Goal: Transaction & Acquisition: Purchase product/service

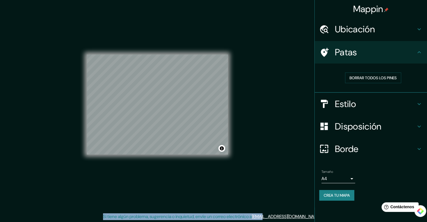
click at [287, 166] on div "Mappin Ubicación Hidalgo, Michoacán, México Patas Borrar todos los pines Estilo…" at bounding box center [213, 109] width 427 height 226
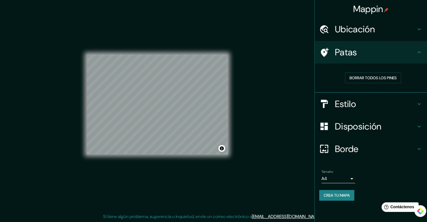
click at [264, 106] on div "Mappin Ubicación Hidalgo, Michoacán, México Patas Borrar todos los pines Estilo…" at bounding box center [213, 109] width 427 height 226
click at [337, 195] on font "Crea tu mapa" at bounding box center [336, 194] width 26 height 5
click at [371, 51] on h4 "Patas" at bounding box center [375, 52] width 81 height 11
click at [407, 52] on h4 "Patas" at bounding box center [375, 52] width 81 height 11
click at [415, 53] on h4 "Patas" at bounding box center [375, 52] width 81 height 11
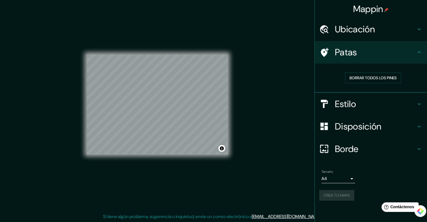
click at [419, 52] on icon at bounding box center [419, 52] width 7 height 7
click at [336, 192] on font "Crea tu mapa" at bounding box center [336, 194] width 26 height 5
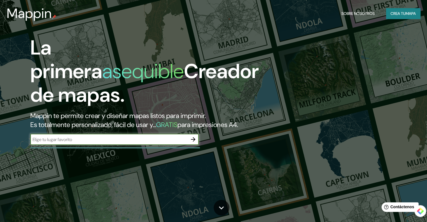
drag, startPoint x: 148, startPoint y: 120, endPoint x: 162, endPoint y: 119, distance: 13.8
click at [162, 118] on font "Mappin te permite crear y diseñar mapas listos para imprimir." at bounding box center [117, 115] width 175 height 9
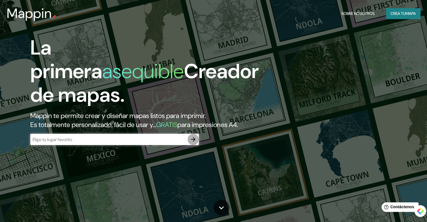
click at [195, 143] on icon "button" at bounding box center [193, 139] width 7 height 7
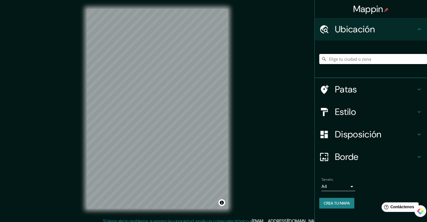
click at [357, 59] on input "Elige tu ciudad o zona" at bounding box center [373, 59] width 108 height 10
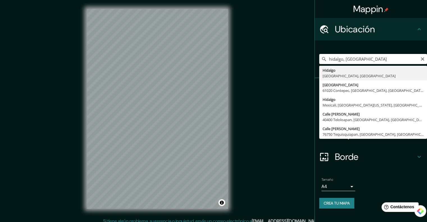
type input "Hidalgo, Michoacán, México"
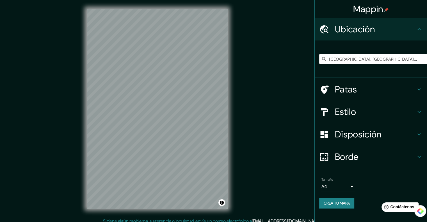
click at [360, 107] on h4 "Estilo" at bounding box center [375, 111] width 81 height 11
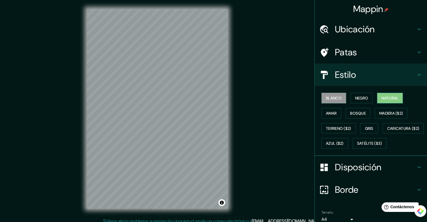
click at [385, 98] on font "Natural" at bounding box center [389, 97] width 17 height 5
click at [359, 98] on font "Negro" at bounding box center [361, 97] width 13 height 5
click at [329, 99] on font "Blanco" at bounding box center [334, 97] width 16 height 5
click at [329, 113] on font "Amar" at bounding box center [331, 113] width 11 height 5
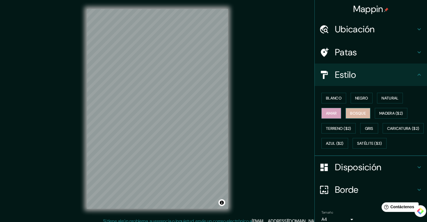
click at [353, 114] on font "Bosque" at bounding box center [358, 113] width 16 height 5
click at [369, 129] on font "Gris" at bounding box center [369, 128] width 8 height 5
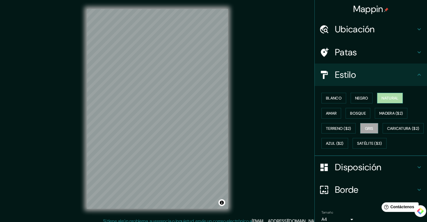
click at [387, 95] on font "Natural" at bounding box center [389, 97] width 17 height 5
click at [350, 97] on button "Negro" at bounding box center [361, 98] width 22 height 11
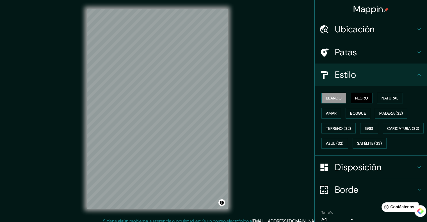
click at [334, 98] on font "Blanco" at bounding box center [334, 97] width 16 height 5
click at [332, 111] on font "Amar" at bounding box center [331, 113] width 11 height 5
click at [381, 34] on h4 "Ubicación" at bounding box center [375, 29] width 81 height 11
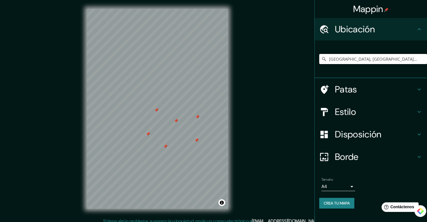
click at [378, 90] on h4 "Patas" at bounding box center [375, 89] width 81 height 11
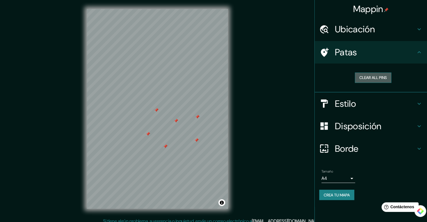
click at [373, 82] on button "Clear all pins" at bounding box center [373, 77] width 36 height 10
click at [361, 103] on h4 "Estilo" at bounding box center [375, 103] width 81 height 11
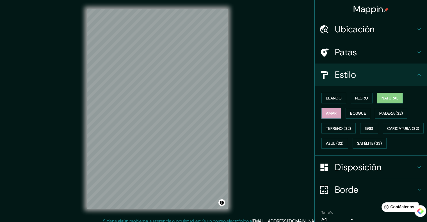
click at [390, 96] on font "Natural" at bounding box center [389, 97] width 17 height 5
click at [326, 96] on font "Blanco" at bounding box center [334, 97] width 16 height 5
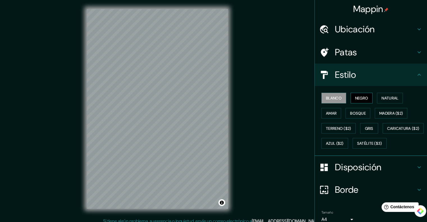
click at [355, 98] on font "Negro" at bounding box center [361, 97] width 13 height 5
click at [377, 95] on button "Natural" at bounding box center [390, 98] width 26 height 11
click at [326, 95] on font "Blanco" at bounding box center [334, 97] width 16 height 7
click at [343, 142] on font "Azul ($2)" at bounding box center [335, 143] width 18 height 5
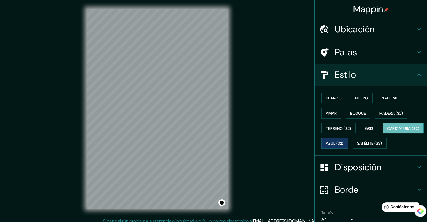
click at [387, 131] on font "Caricatura ($2)" at bounding box center [403, 128] width 32 height 5
click at [357, 146] on font "Satélite ($3)" at bounding box center [369, 143] width 25 height 5
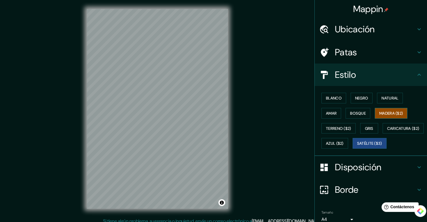
click at [393, 112] on font "Madera ($2)" at bounding box center [391, 113] width 24 height 5
click at [355, 113] on font "Bosque" at bounding box center [358, 113] width 16 height 5
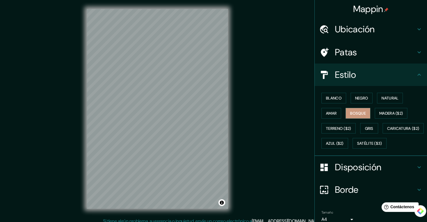
click at [319, 113] on div "Blanco Negro Natural Amar Bosque Madera ($2) Terreno ($2) Gris Caricatura ($2) …" at bounding box center [373, 120] width 108 height 60
click at [333, 113] on button "Amar" at bounding box center [331, 113] width 20 height 11
click at [386, 100] on font "Natural" at bounding box center [389, 97] width 17 height 7
click at [354, 112] on font "Bosque" at bounding box center [358, 113] width 16 height 5
click at [392, 99] on font "Natural" at bounding box center [389, 97] width 17 height 5
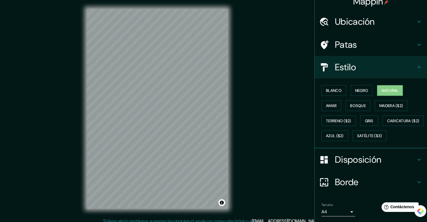
scroll to position [40, 0]
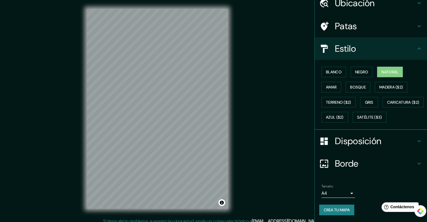
click at [342, 206] on font "Crea tu mapa" at bounding box center [336, 209] width 26 height 7
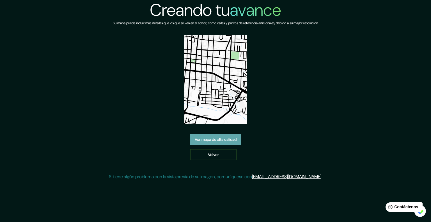
click at [214, 139] on font "Ver mapa de alta calidad" at bounding box center [216, 139] width 42 height 5
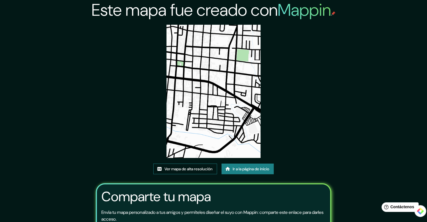
click at [191, 167] on font "Ver mapa de alta resolución" at bounding box center [188, 168] width 48 height 5
click at [253, 168] on font "Ir a la página de inicio" at bounding box center [251, 168] width 36 height 5
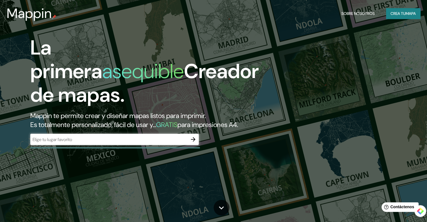
click at [228, 69] on font "Creador de mapas." at bounding box center [144, 83] width 228 height 50
click at [192, 143] on icon "button" at bounding box center [193, 139] width 7 height 7
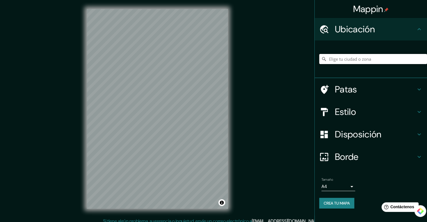
click at [336, 60] on input "Elige tu ciudad o zona" at bounding box center [373, 59] width 108 height 10
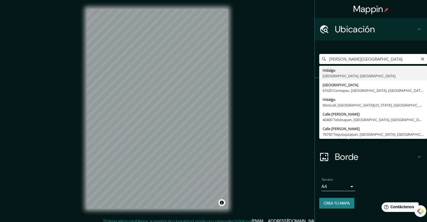
type input "[GEOGRAPHIC_DATA], [GEOGRAPHIC_DATA], [GEOGRAPHIC_DATA]"
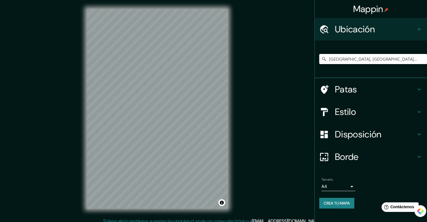
click at [357, 137] on font "Disposición" at bounding box center [358, 134] width 46 height 12
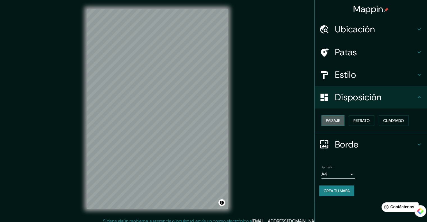
click at [341, 118] on button "Paisaje" at bounding box center [332, 120] width 23 height 11
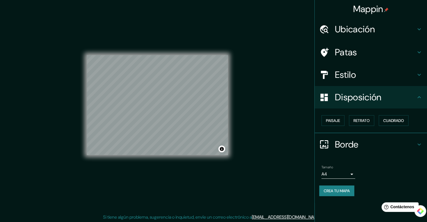
scroll to position [4, 0]
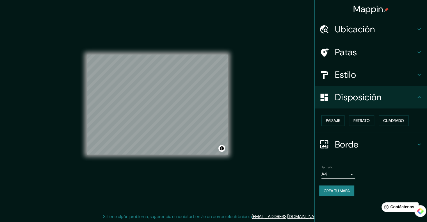
click at [415, 141] on h4 "Borde" at bounding box center [375, 144] width 81 height 11
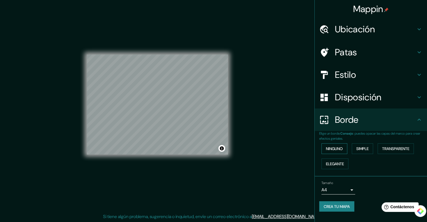
click at [330, 149] on font "Ninguno" at bounding box center [334, 148] width 17 height 5
click at [368, 145] on font "Simple" at bounding box center [362, 148] width 12 height 7
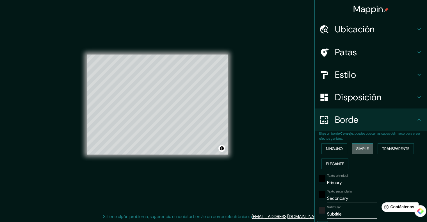
click at [367, 145] on button "Simple" at bounding box center [362, 148] width 21 height 11
type input "201"
type input "40"
click at [385, 146] on font "Transparente" at bounding box center [395, 148] width 27 height 5
click at [326, 163] on font "Elegante" at bounding box center [335, 163] width 18 height 5
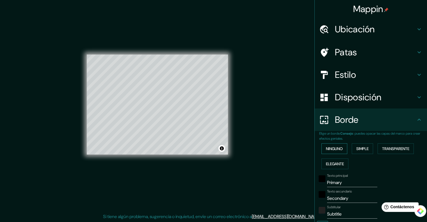
click at [332, 146] on font "Ninguno" at bounding box center [334, 148] width 17 height 5
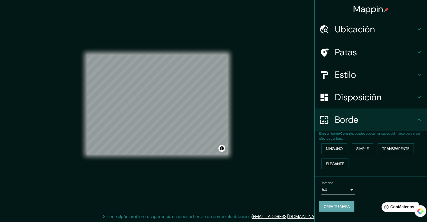
click at [343, 205] on font "Crea tu mapa" at bounding box center [336, 206] width 26 height 5
click at [347, 206] on font "Crea tu mapa" at bounding box center [336, 206] width 26 height 5
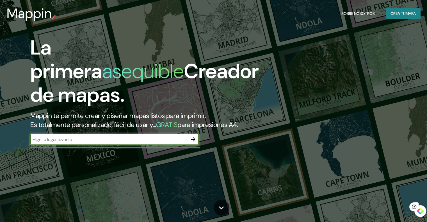
click at [192, 143] on icon "button" at bounding box center [193, 139] width 7 height 7
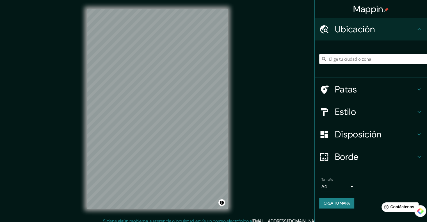
click at [336, 60] on input "Elige tu ciudad o zona" at bounding box center [373, 59] width 108 height 10
type input "[GEOGRAPHIC_DATA], [GEOGRAPHIC_DATA], [GEOGRAPHIC_DATA]"
click at [342, 204] on font "Crea tu mapa" at bounding box center [336, 202] width 26 height 5
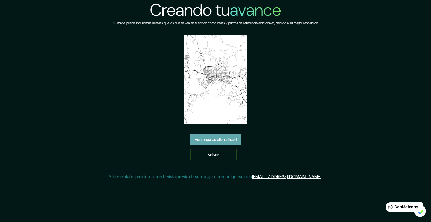
click at [205, 140] on font "Ver mapa de alta calidad" at bounding box center [216, 139] width 42 height 5
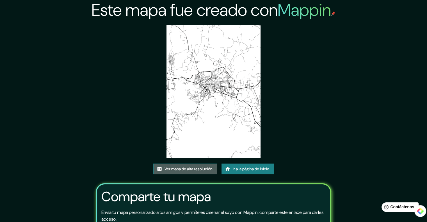
click at [183, 171] on font "Ver mapa de alta resolución" at bounding box center [188, 168] width 48 height 5
click at [199, 170] on font "Ver mapa de alta resolución" at bounding box center [188, 168] width 48 height 5
click at [244, 167] on font "Ir a la página de inicio" at bounding box center [251, 168] width 36 height 5
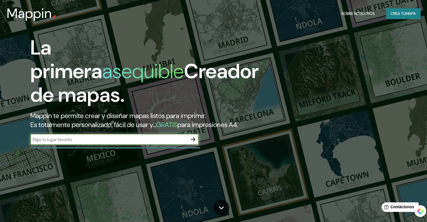
click at [191, 143] on icon "button" at bounding box center [193, 139] width 7 height 7
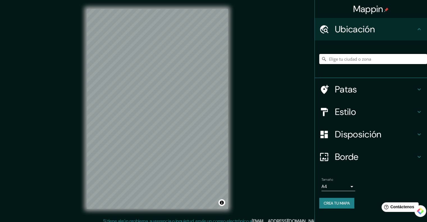
click at [356, 58] on input "Elige tu ciudad o zona" at bounding box center [373, 59] width 108 height 10
type input "Hidalgo, Michoacán, México"
click at [349, 206] on font "Crea tu mapa" at bounding box center [336, 202] width 26 height 7
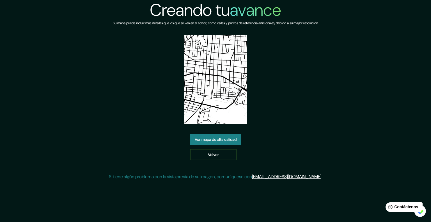
click at [218, 141] on font "Ver mapa de alta calidad" at bounding box center [216, 139] width 42 height 5
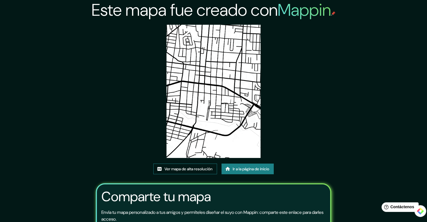
click at [184, 169] on font "Ver mapa de alta resolución" at bounding box center [188, 168] width 48 height 5
